Goal: Information Seeking & Learning: Learn about a topic

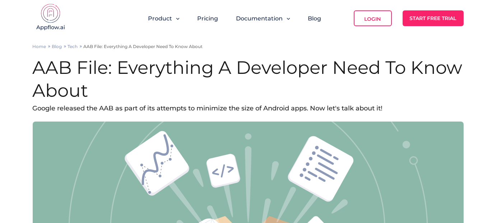
click at [232, 70] on h1 "AAB File: Everything A Developer Need To Know About" at bounding box center [248, 79] width 431 height 46
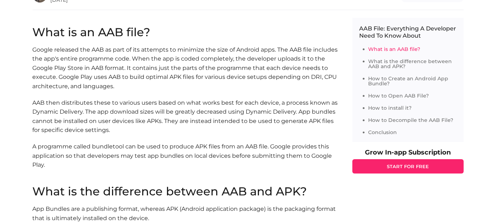
scroll to position [359, 0]
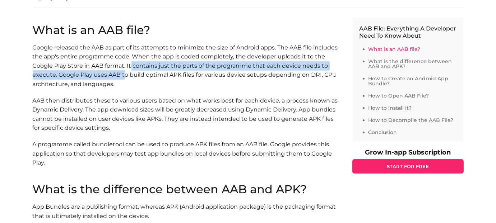
drag, startPoint x: 143, startPoint y: 64, endPoint x: 133, endPoint y: 74, distance: 14.0
click at [133, 74] on p "Google released the AAB as part of its attempts to minimize the size of Android…" at bounding box center [185, 66] width 305 height 46
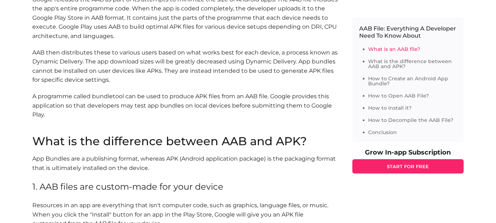
scroll to position [431, 0]
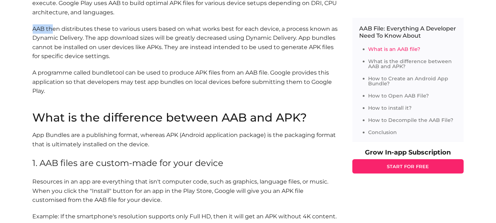
drag, startPoint x: 33, startPoint y: 29, endPoint x: 54, endPoint y: 29, distance: 21.6
click at [54, 29] on p "AAB then distributes these to various users based on what works best for each d…" at bounding box center [185, 42] width 305 height 37
click at [61, 41] on p "AAB then distributes these to various users based on what works best for each d…" at bounding box center [185, 42] width 305 height 37
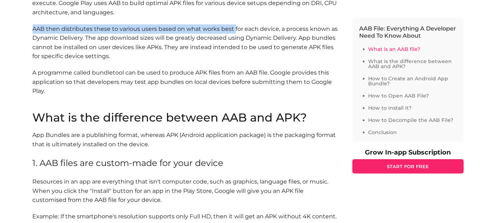
drag, startPoint x: 31, startPoint y: 29, endPoint x: 234, endPoint y: 29, distance: 203.3
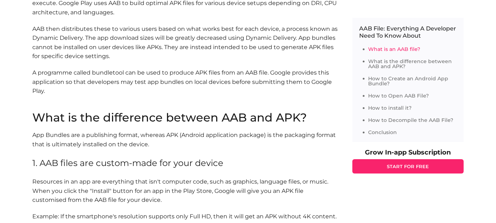
drag, startPoint x: 224, startPoint y: 47, endPoint x: 228, endPoint y: 73, distance: 26.5
click at [224, 47] on p "AAB then distributes these to various users based on what works best for each d…" at bounding box center [185, 42] width 305 height 37
click at [406, 120] on link "How to Decompile the AAB File?" at bounding box center [411, 120] width 85 height 6
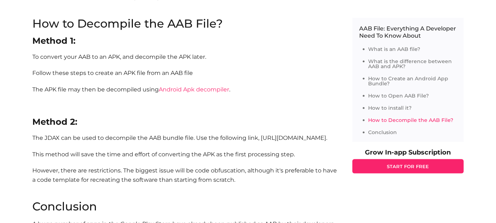
scroll to position [1708, 0]
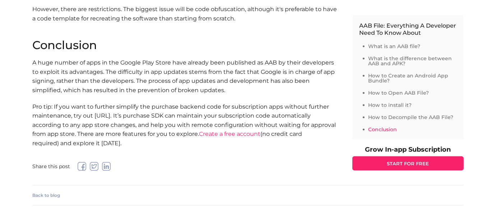
click at [396, 49] on link "What is an AAB file?" at bounding box center [395, 46] width 52 height 6
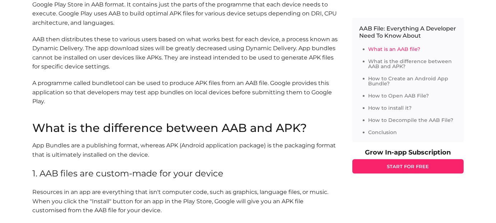
scroll to position [420, 0]
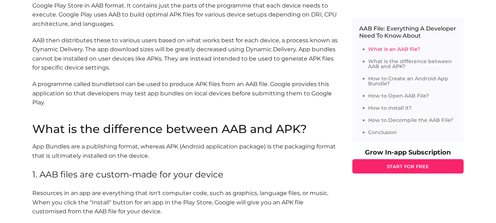
drag, startPoint x: 118, startPoint y: 70, endPoint x: 215, endPoint y: 65, distance: 97.1
click at [215, 65] on p "AAB then distributes these to various users based on what works best for each d…" at bounding box center [185, 54] width 305 height 37
drag, startPoint x: 163, startPoint y: 55, endPoint x: 168, endPoint y: 72, distance: 17.5
click at [168, 72] on p "AAB then distributes these to various users based on what works best for each d…" at bounding box center [185, 54] width 305 height 37
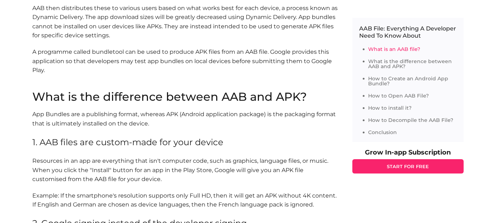
scroll to position [456, 0]
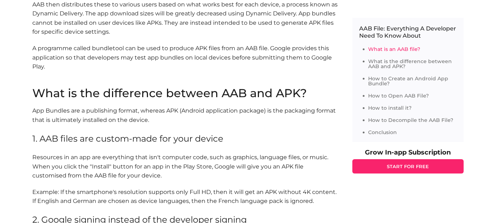
click at [67, 62] on p "A programme called bundletool can be used to produce APK files from an AAB file…" at bounding box center [185, 58] width 305 height 28
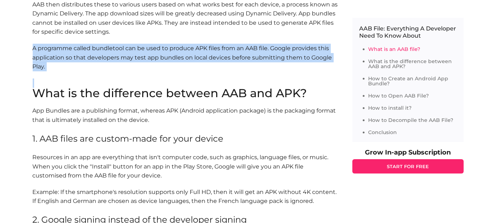
click at [67, 62] on p "A programme called bundletool can be used to produce APK files from an AAB file…" at bounding box center [185, 58] width 305 height 28
click at [124, 63] on p "A programme called bundletool can be used to produce APK files from an AAB file…" at bounding box center [185, 58] width 305 height 28
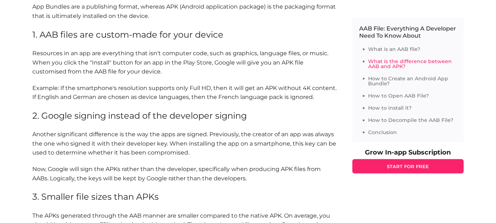
scroll to position [563, 0]
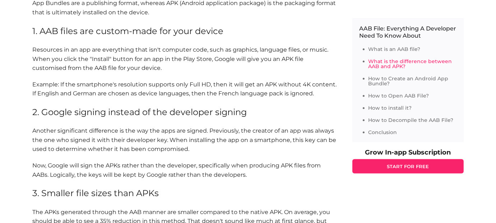
click at [283, 133] on p "Another significant difference is the way the apps are signed. Previously, the …" at bounding box center [185, 140] width 305 height 28
